Goal: Information Seeking & Learning: Check status

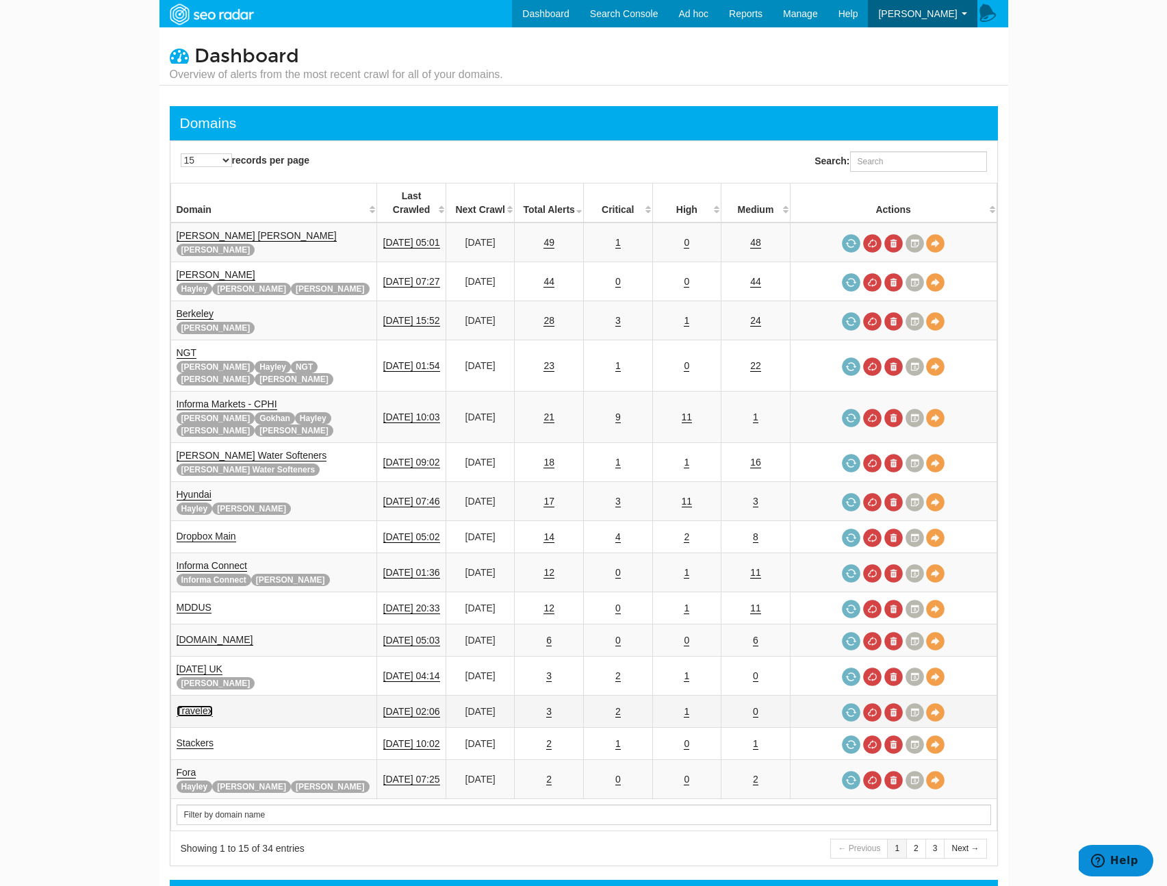
click at [199, 705] on link "Travelex" at bounding box center [195, 711] width 36 height 12
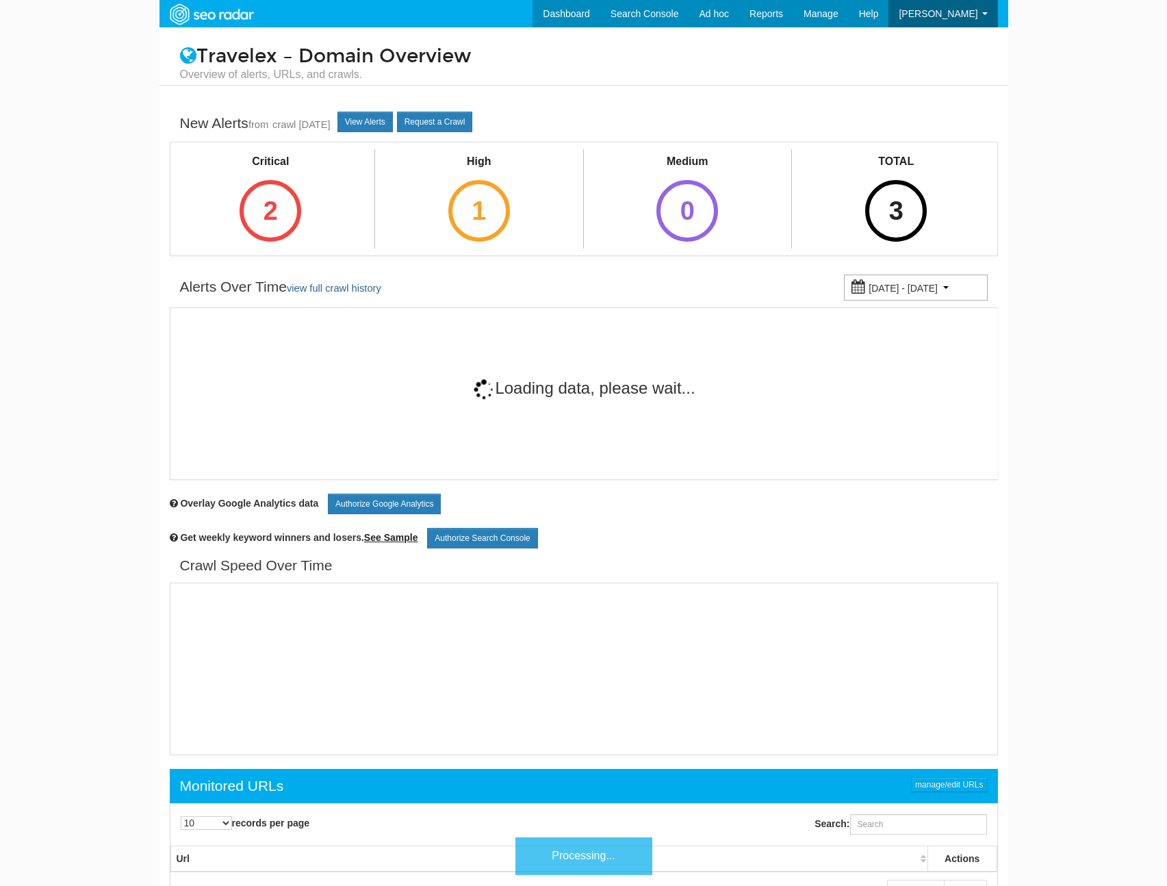
scroll to position [55, 0]
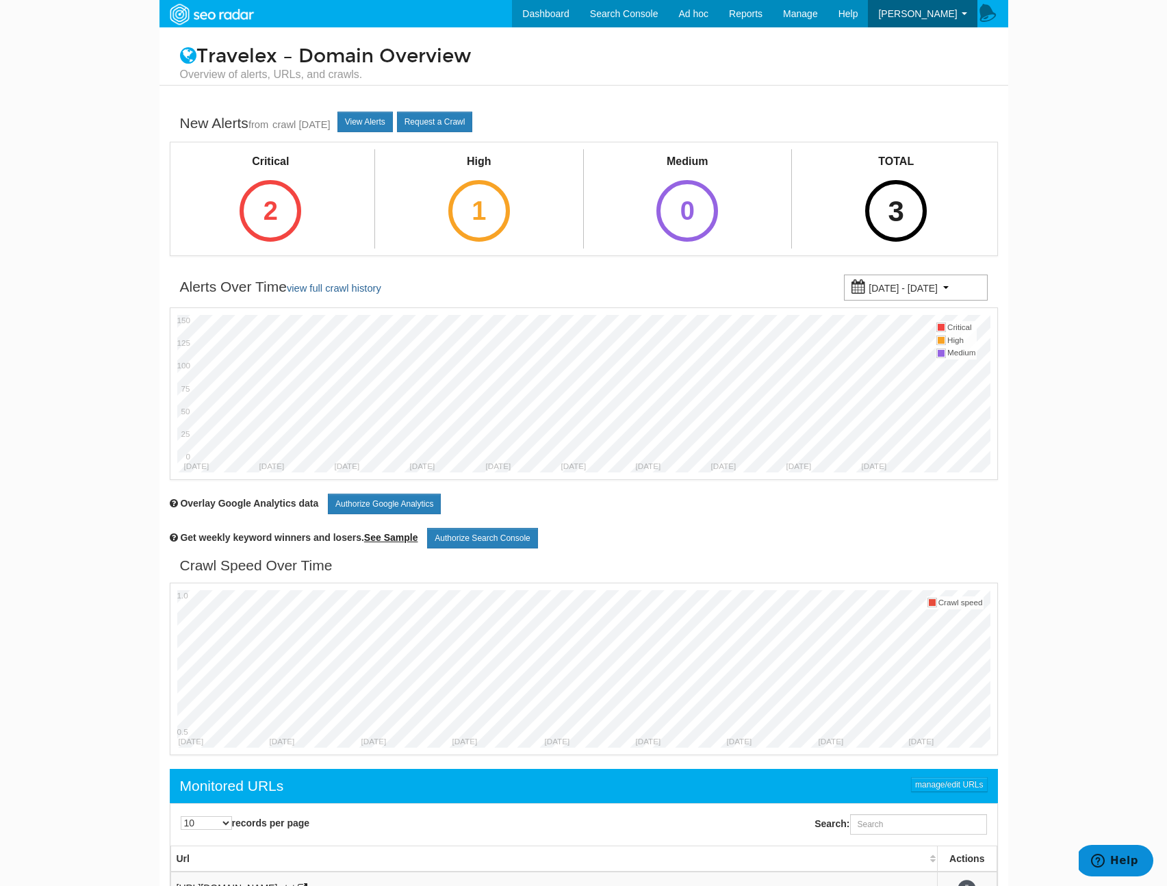
click at [917, 199] on div "3" at bounding box center [896, 211] width 62 height 62
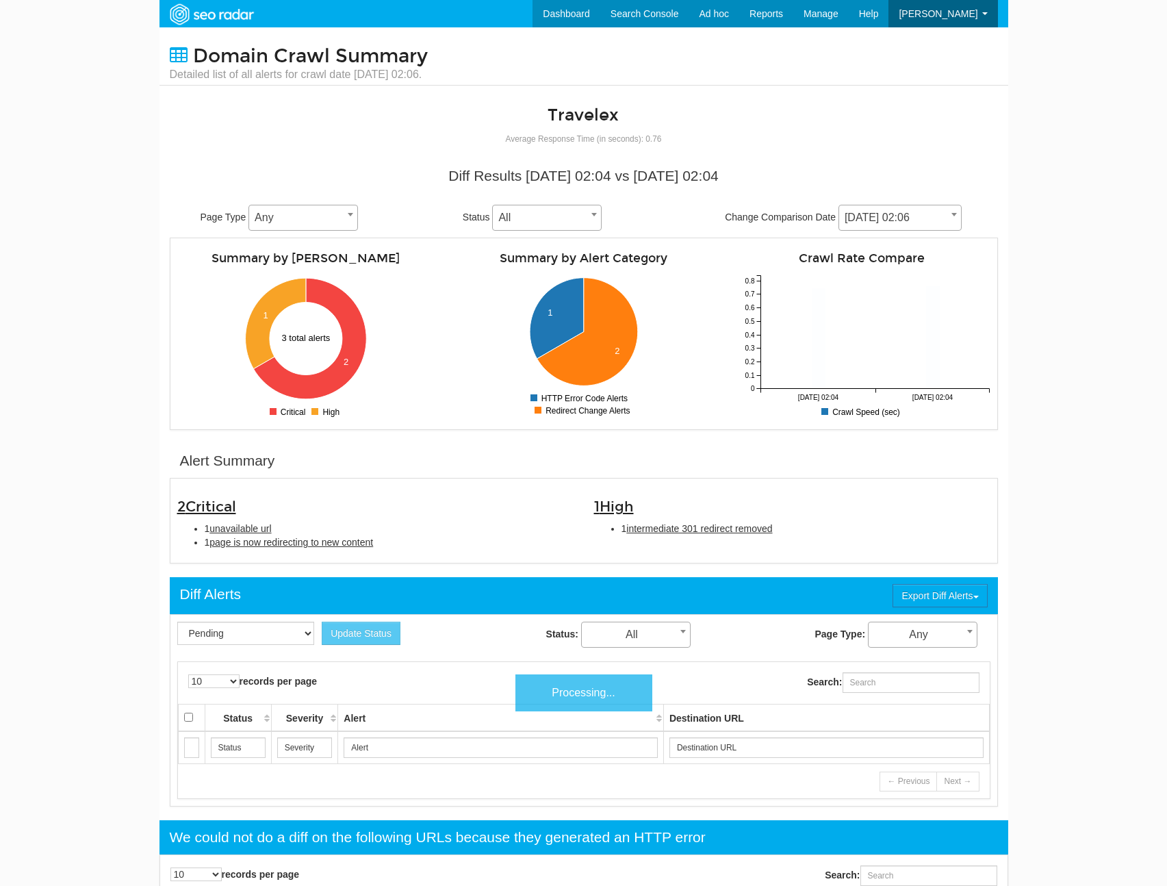
scroll to position [55, 0]
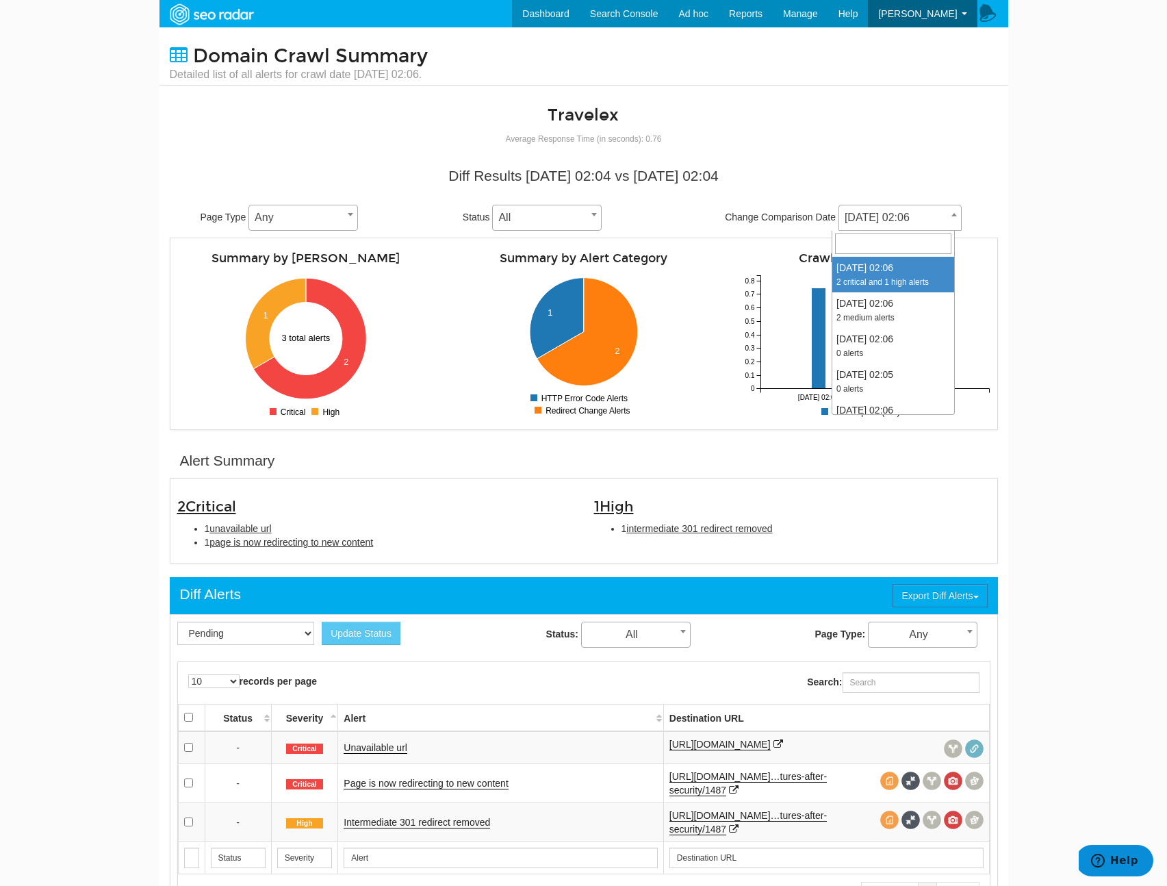
click at [879, 221] on span "09/24/2025 02:06" at bounding box center [900, 217] width 122 height 19
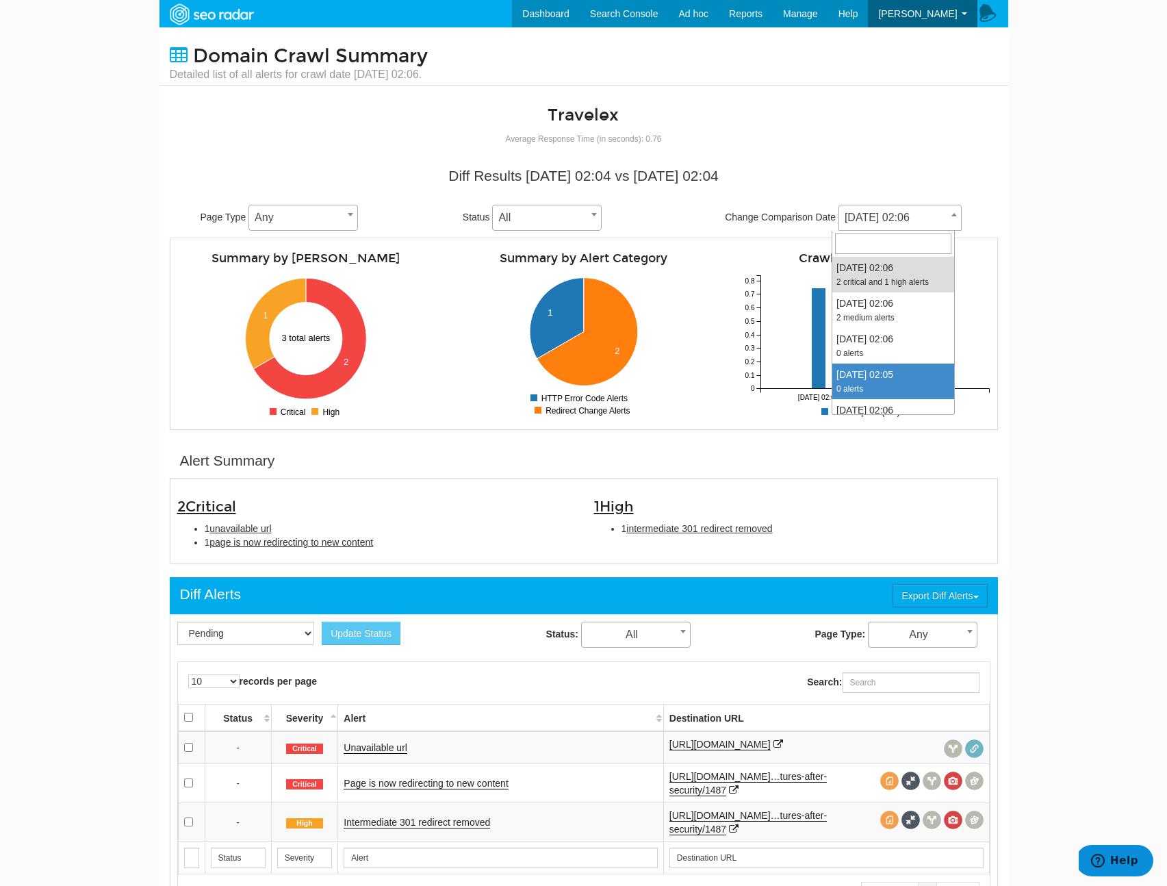
click at [814, 521] on div "1 High 1 intermediate 301 redirect removed" at bounding box center [792, 513] width 417 height 57
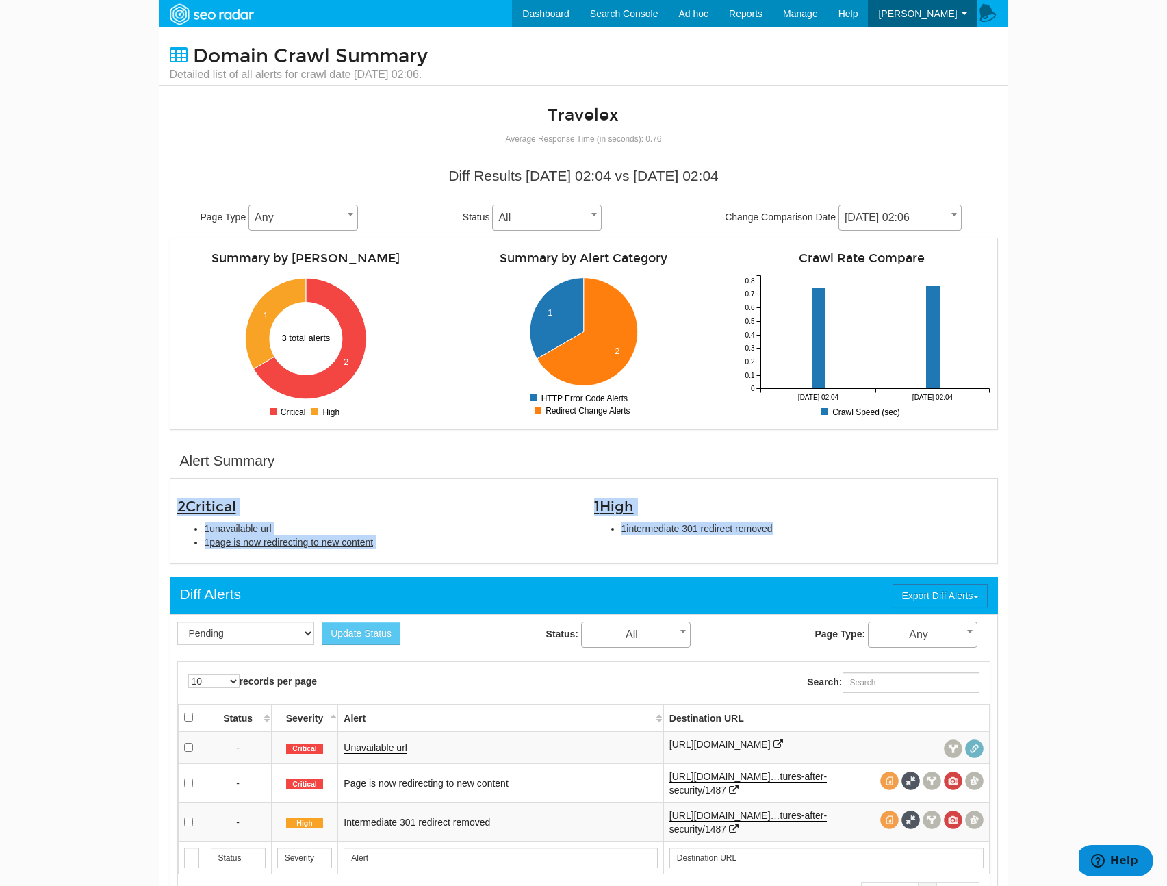
drag, startPoint x: 819, startPoint y: 528, endPoint x: 137, endPoint y: 511, distance: 682.1
click at [137, 511] on body "Dashboard Search Console Ad hoc Internet Archive Diff tool Mobile vs. Desktop F…" at bounding box center [583, 443] width 1167 height 886
copy div "2 Critical 1 unavailable url 1 page is now redirecting to new content 1 High 1 …"
click at [270, 535] on li "1 unavailable url" at bounding box center [389, 529] width 369 height 14
click at [271, 531] on span "unavailable url" at bounding box center [240, 528] width 62 height 11
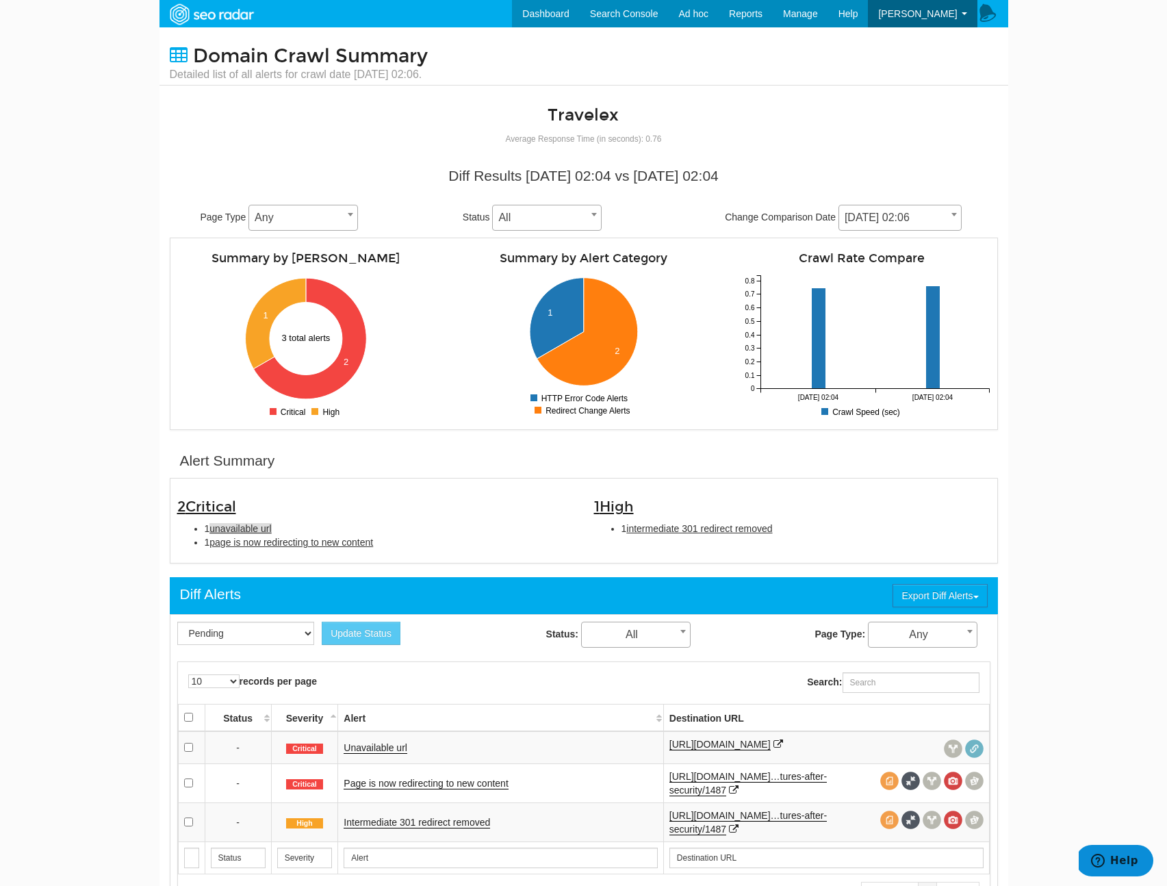
type input "unavailable url"
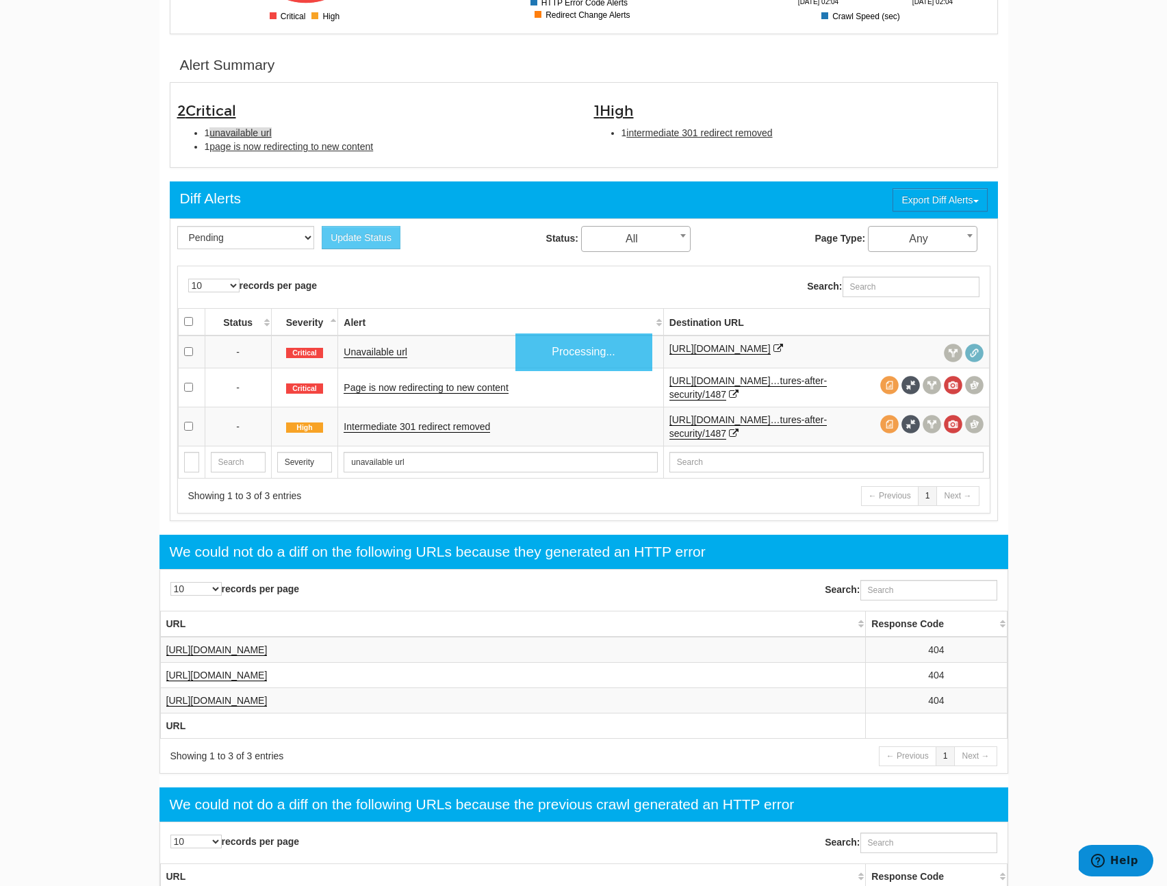
scroll to position [444, 0]
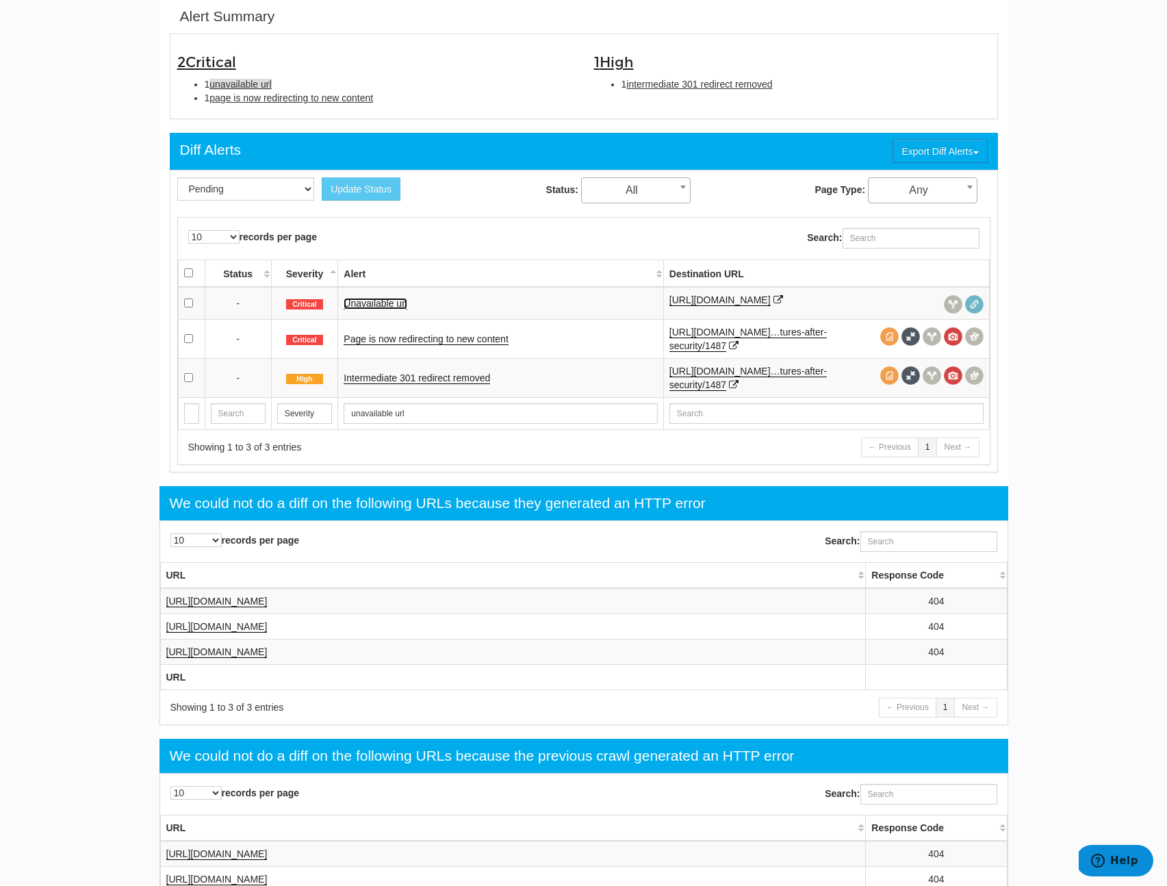
click at [368, 309] on link "Unavailable url" at bounding box center [376, 304] width 64 height 12
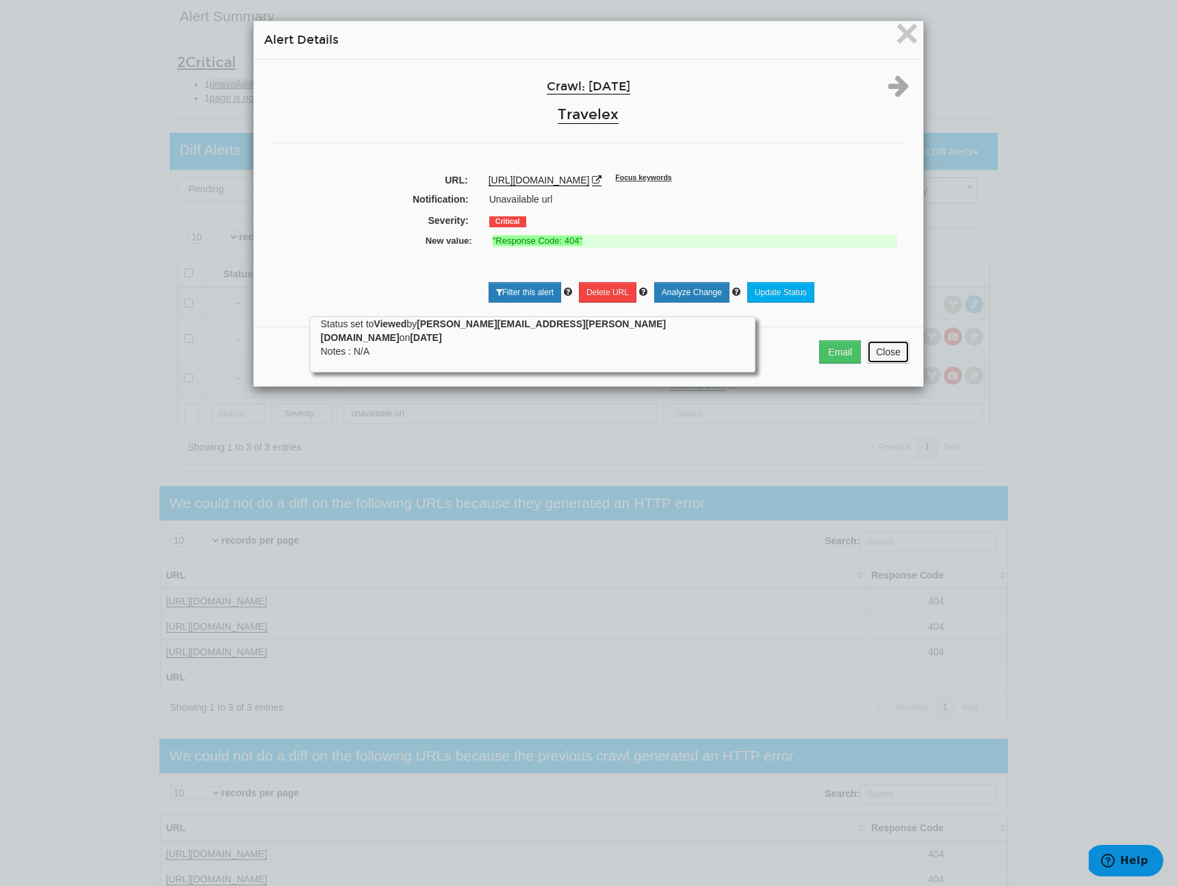
click at [895, 347] on button "Close" at bounding box center [888, 351] width 42 height 23
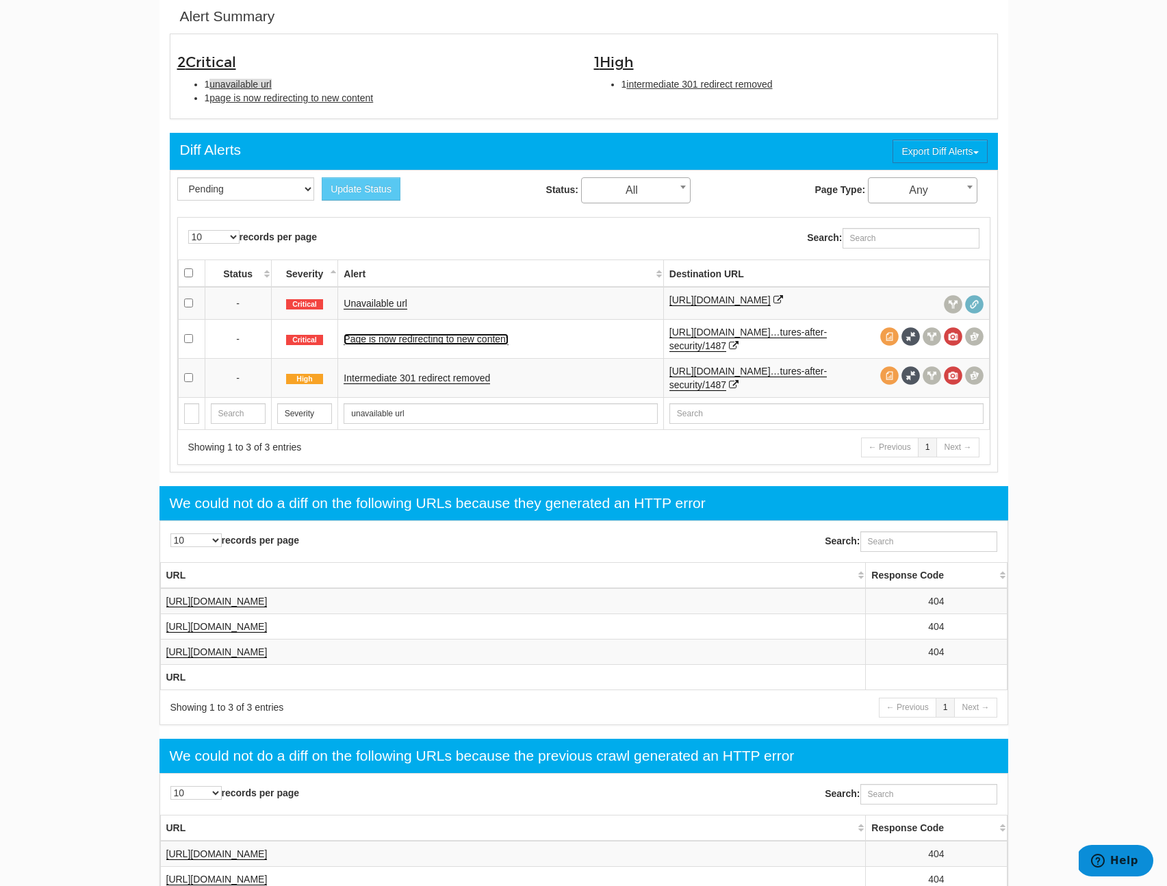
click at [379, 345] on link "Page is now redirecting to new content" at bounding box center [426, 339] width 164 height 12
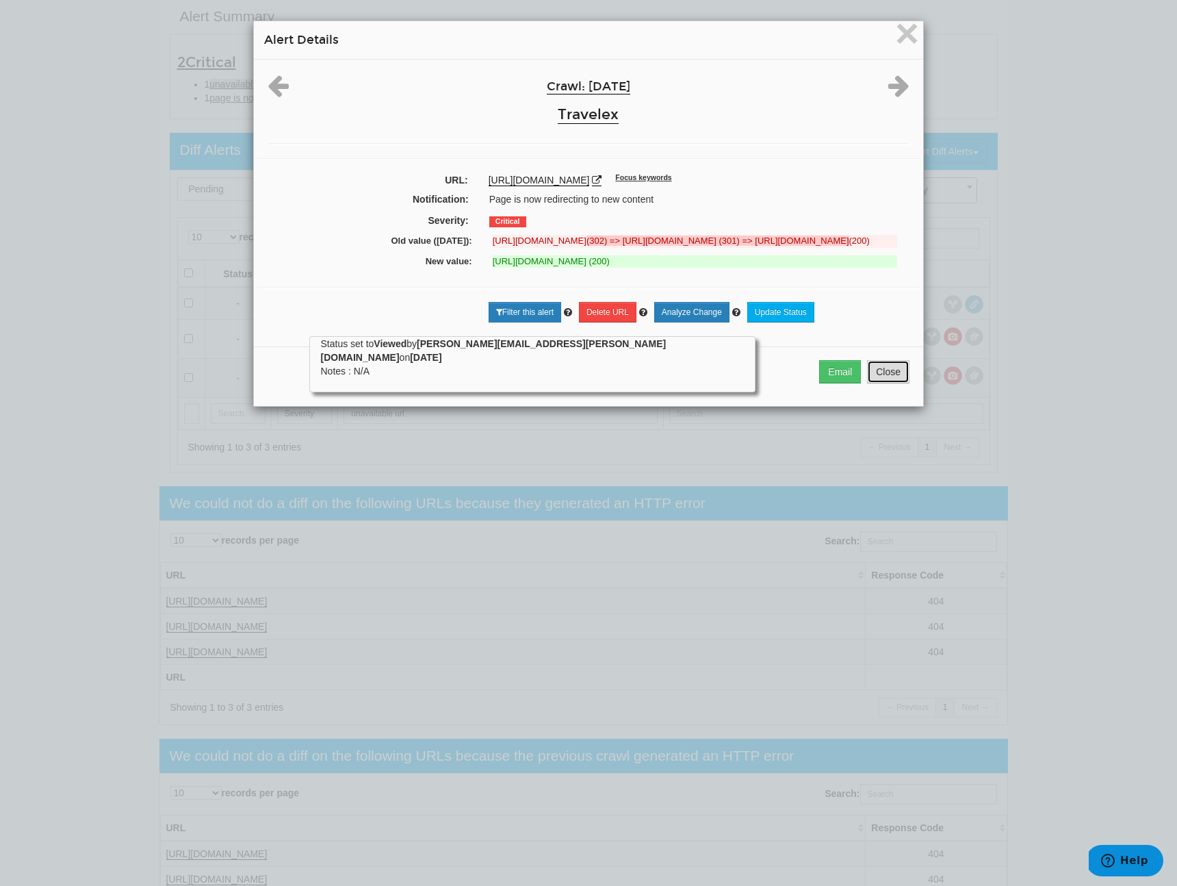
click at [902, 383] on button "Close" at bounding box center [888, 371] width 42 height 23
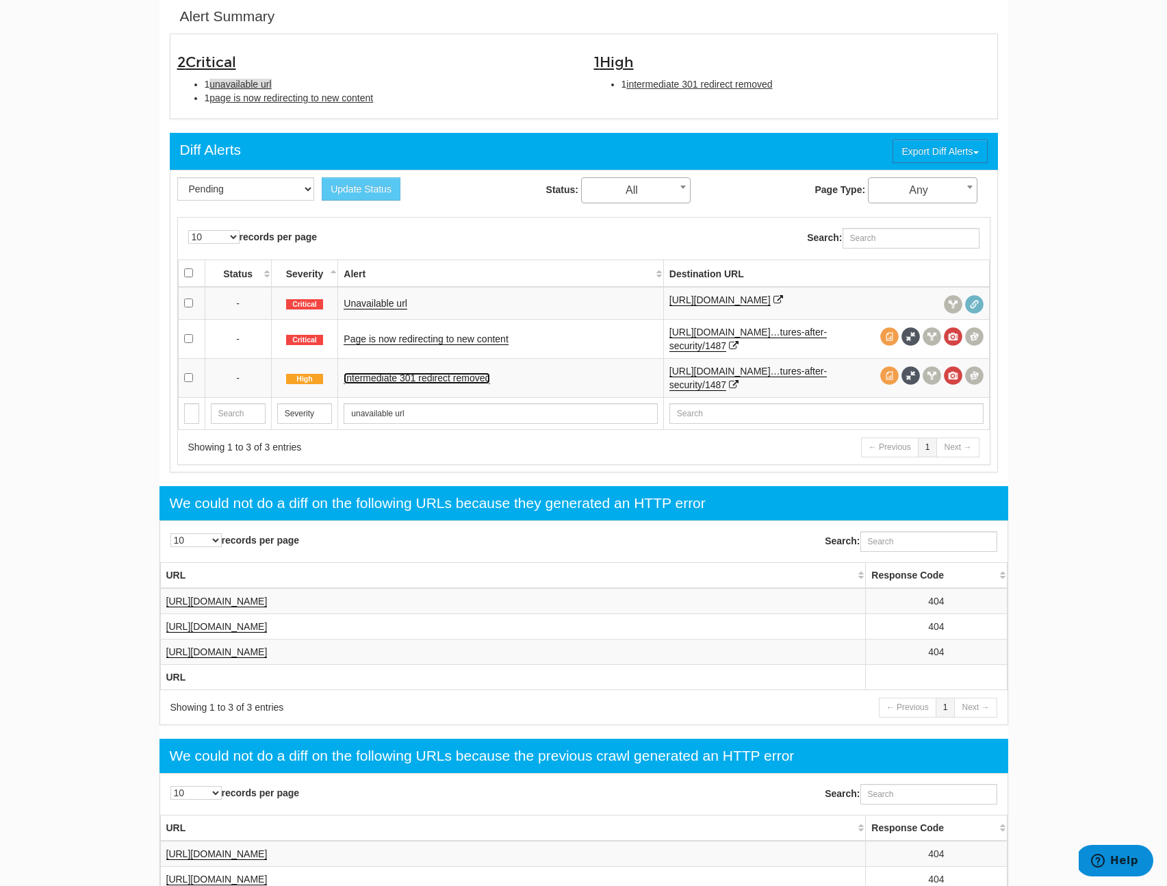
click at [439, 384] on link "Intermediate 301 redirect removed" at bounding box center [417, 378] width 146 height 12
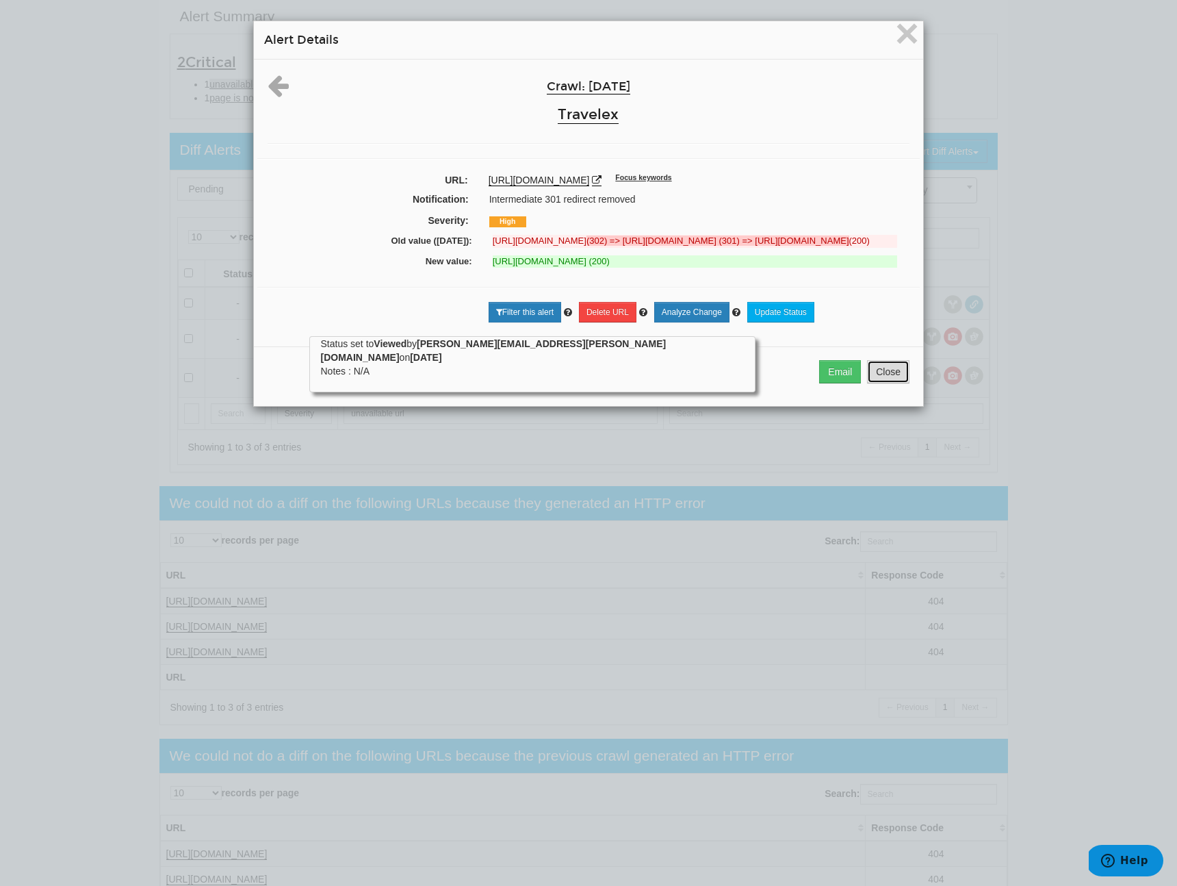
click at [880, 383] on button "Close" at bounding box center [888, 371] width 42 height 23
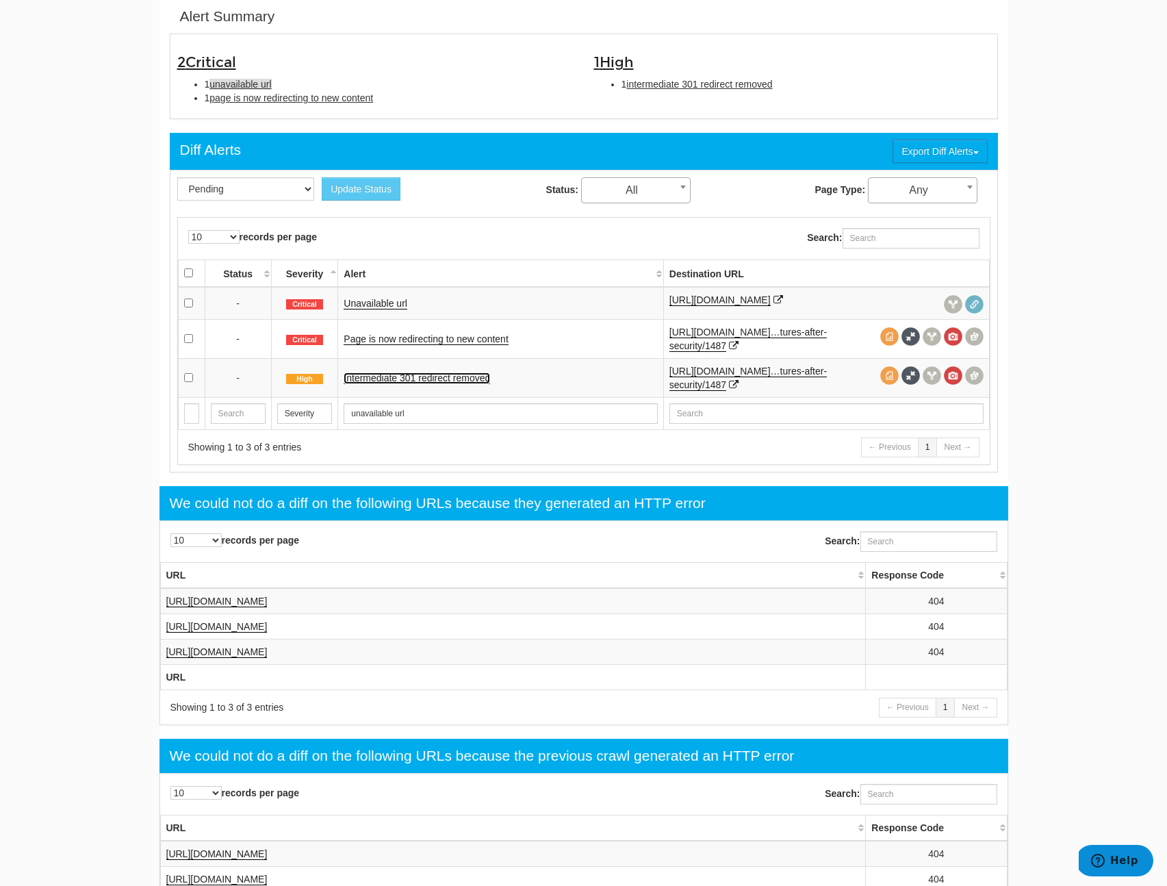
click at [468, 384] on link "Intermediate 301 redirect removed" at bounding box center [417, 378] width 146 height 12
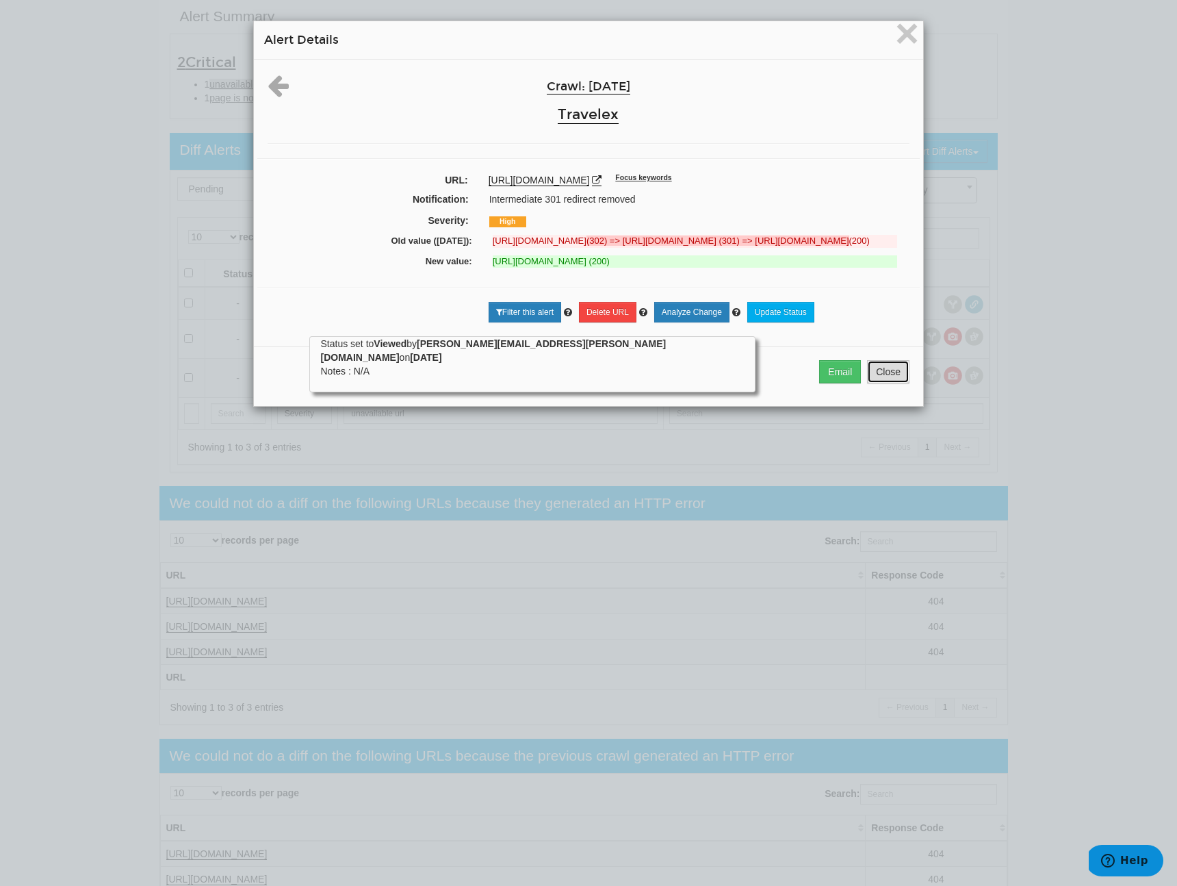
click at [883, 383] on button "Close" at bounding box center [888, 371] width 42 height 23
